Goal: Use online tool/utility: Utilize a website feature to perform a specific function

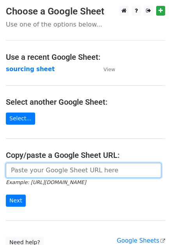
click at [45, 169] on input "url" at bounding box center [84, 170] width 156 height 15
paste input "https://docs.google.com/spreadsheets/d/1wD6lSmvFvXxRHy8XL6iER5cI7pKzGo_S9Nh0RVd…"
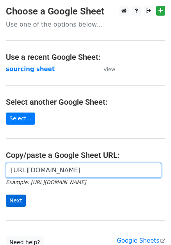
type input "https://docs.google.com/spreadsheets/d/1wD6lSmvFvXxRHy8XL6iER5cI7pKzGo_S9Nh0RVd…"
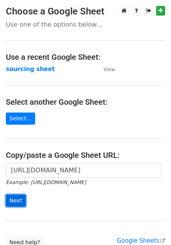
click at [20, 200] on input "Next" at bounding box center [16, 201] width 20 height 12
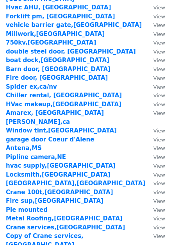
scroll to position [1267, 0]
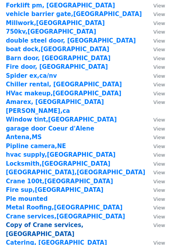
click at [45, 222] on strong "Copy of Crane services,[GEOGRAPHIC_DATA]" at bounding box center [45, 230] width 78 height 16
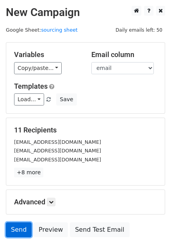
click at [17, 226] on link "Send" at bounding box center [19, 230] width 26 height 15
